Goal: Obtain resource: Download file/media

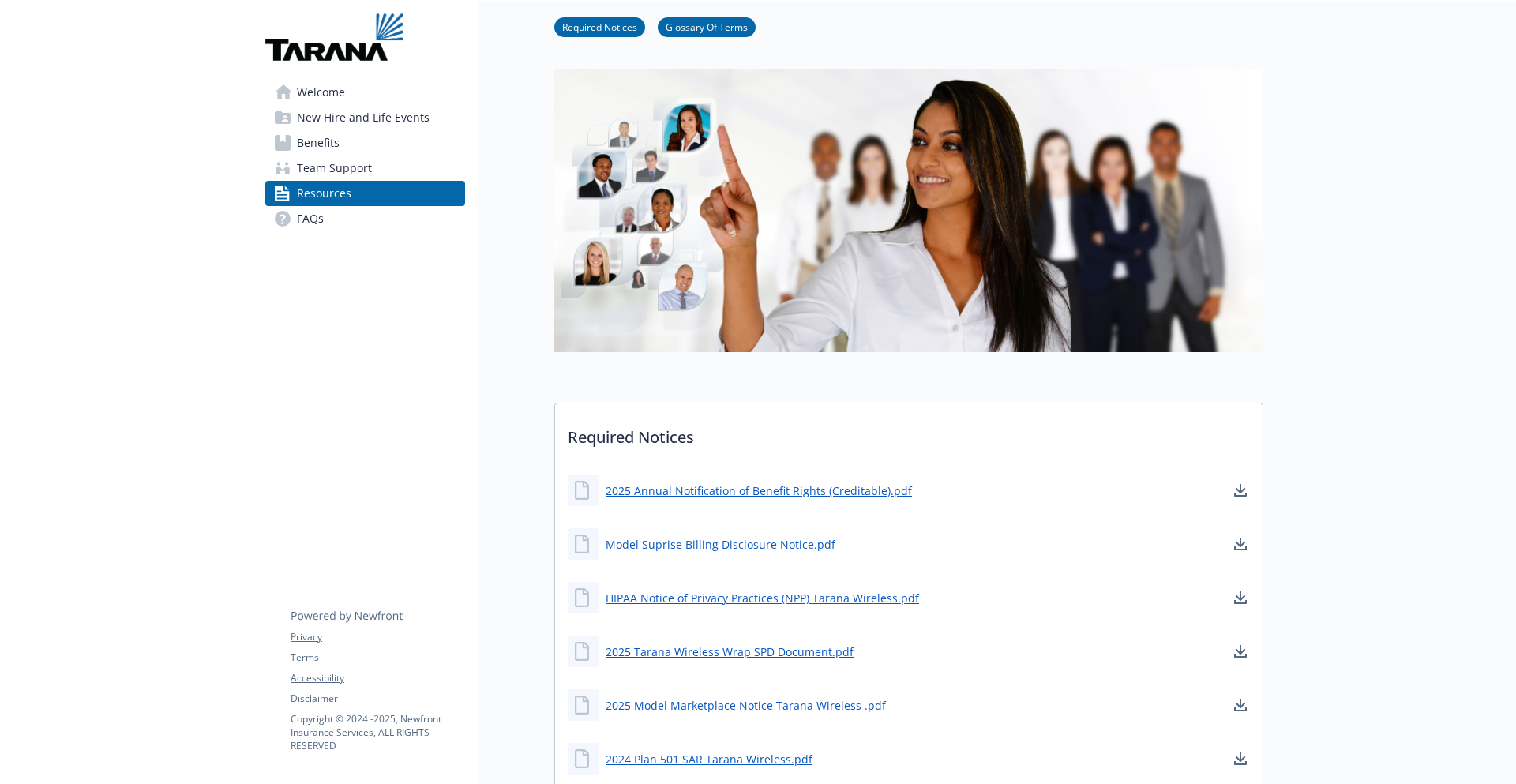
scroll to position [95, 0]
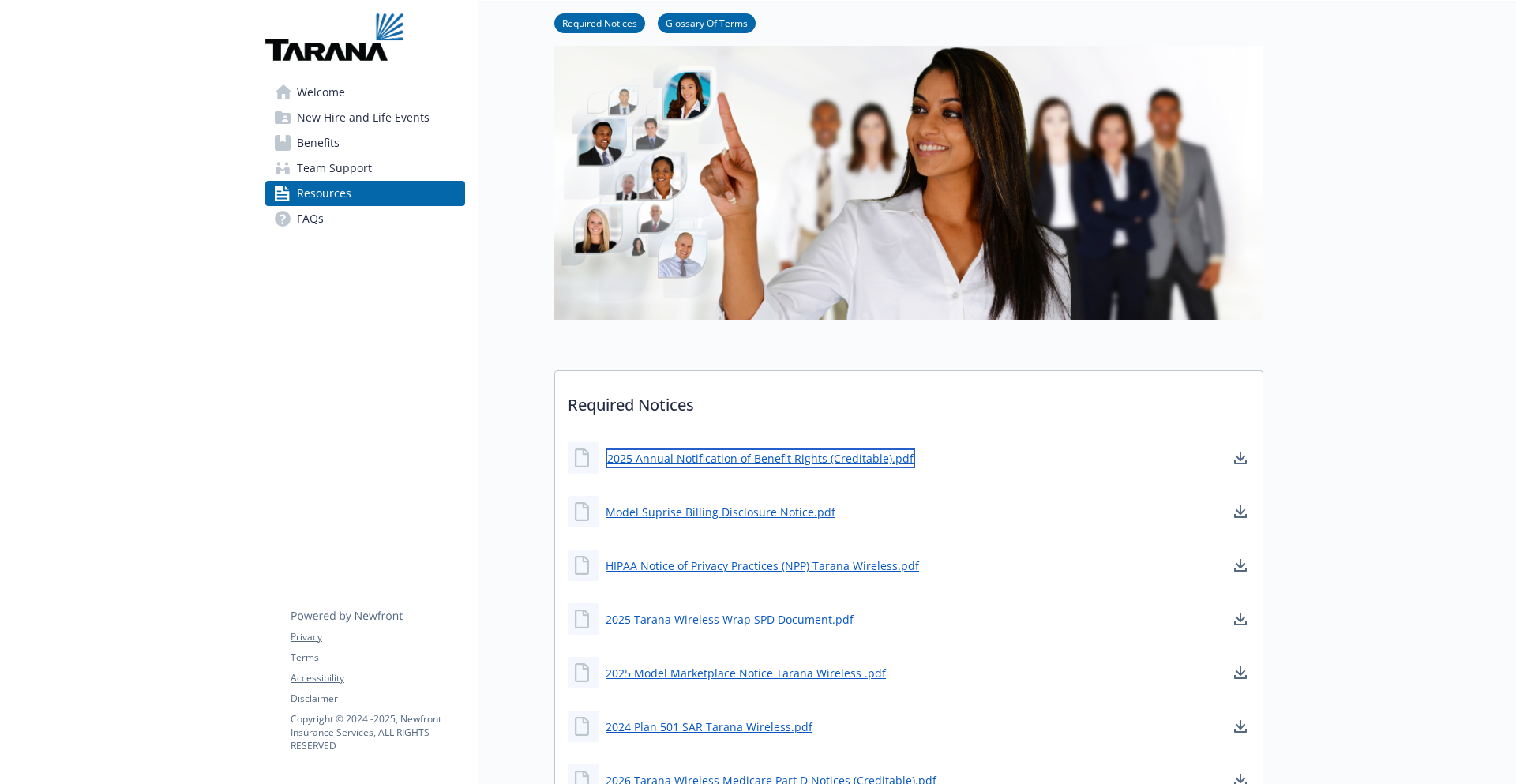
click at [779, 463] on link "2025 Annual Notification of Benefit Rights (Creditable).pdf" at bounding box center [760, 458] width 310 height 20
